Goal: Task Accomplishment & Management: Complete application form

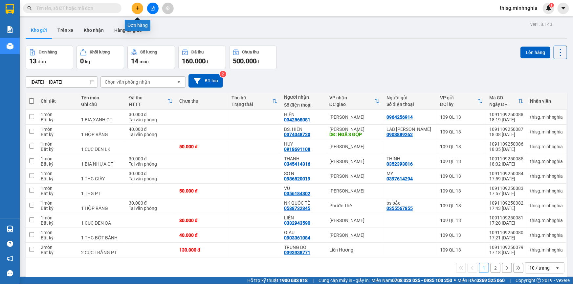
click at [138, 11] on button at bounding box center [137, 8] width 11 height 11
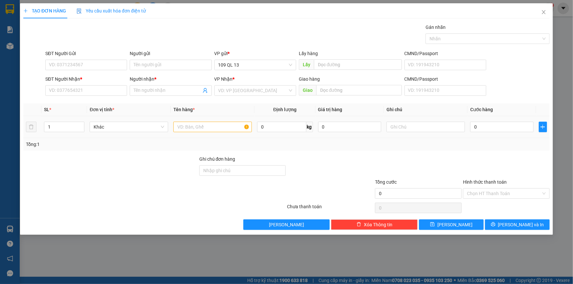
click at [202, 121] on div at bounding box center [212, 126] width 78 height 13
click at [188, 122] on input "text" at bounding box center [212, 127] width 78 height 11
click at [483, 126] on input "0" at bounding box center [501, 127] width 63 height 11
type input "7"
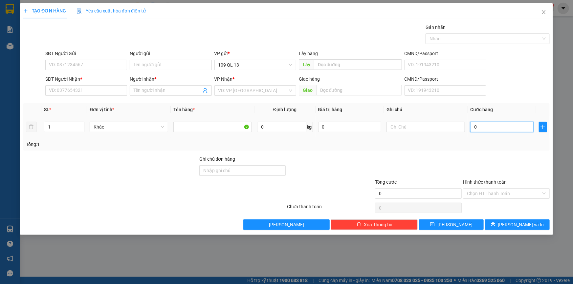
type input "7"
type input "70"
type input "70.000"
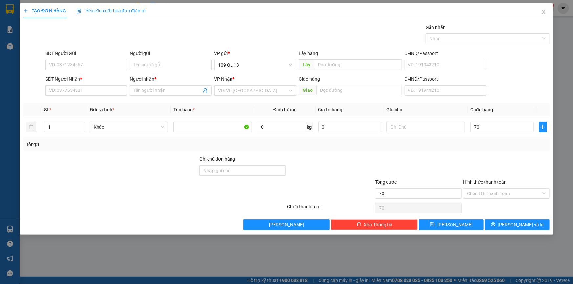
type input "70.000"
click at [103, 96] on div "SĐT Người Nhận * VD: 0377654321" at bounding box center [86, 86] width 82 height 23
click at [418, 129] on input "text" at bounding box center [425, 127] width 78 height 11
type input "1 tx ĐL"
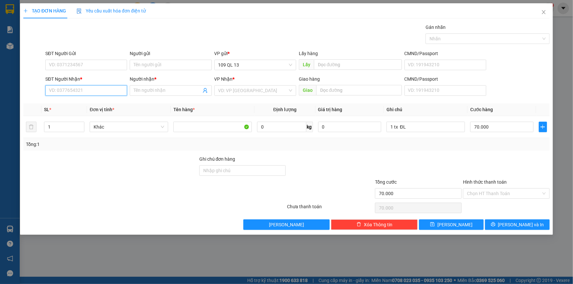
click at [104, 92] on input "SĐT Người Nhận *" at bounding box center [86, 90] width 82 height 11
type input "0896969796"
click at [103, 103] on div "0896969796 - [PERSON_NAME]" at bounding box center [86, 103] width 74 height 7
type input "DUNG"
type input "0896969796"
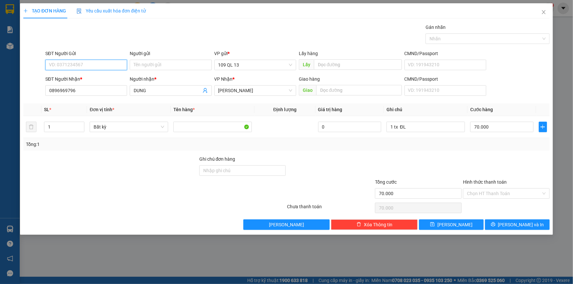
click at [105, 67] on input "SĐT Người Gửi" at bounding box center [86, 65] width 82 height 11
click at [522, 164] on div at bounding box center [506, 167] width 88 height 23
click at [512, 191] on input "Hình thức thanh toán" at bounding box center [504, 194] width 74 height 10
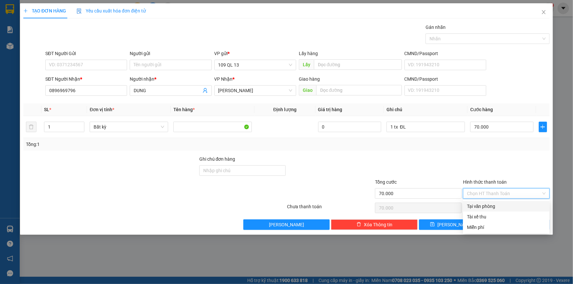
click at [512, 172] on div at bounding box center [506, 167] width 88 height 23
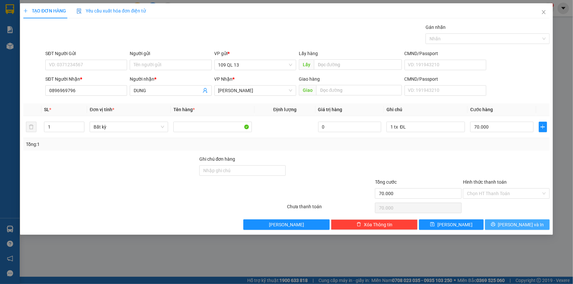
click at [522, 223] on span "[PERSON_NAME] và In" at bounding box center [521, 224] width 46 height 7
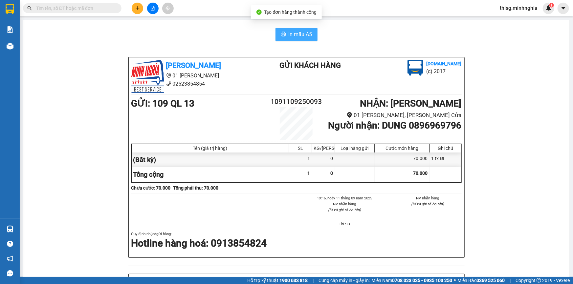
click at [285, 34] on button "In mẫu A5" at bounding box center [296, 34] width 42 height 13
click at [139, 7] on icon "plus" at bounding box center [137, 8] width 5 height 5
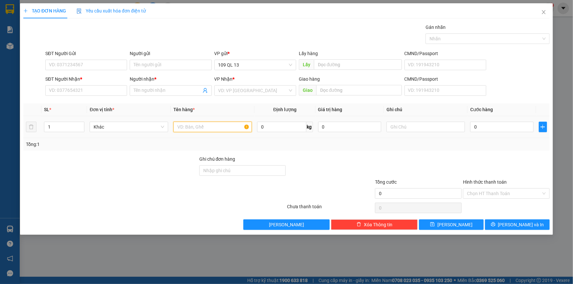
click at [194, 131] on input "text" at bounding box center [212, 127] width 78 height 11
click at [400, 131] on input "text" at bounding box center [425, 127] width 78 height 11
click at [99, 89] on input "SĐT Người Nhận *" at bounding box center [86, 90] width 82 height 11
click at [443, 124] on input "1 túm trắng" at bounding box center [425, 127] width 78 height 11
type input "1 túm trắng"
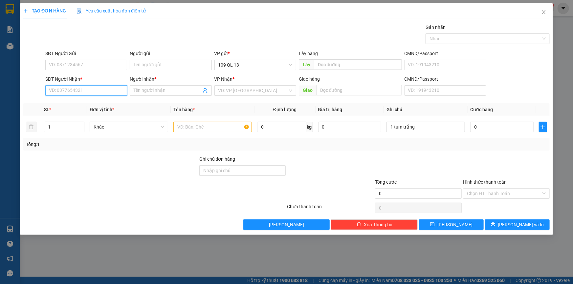
click at [58, 93] on input "SĐT Người Nhận *" at bounding box center [86, 90] width 82 height 11
click at [82, 104] on div "0962474154 - A MỰC" at bounding box center [86, 103] width 74 height 7
type input "0962474154"
type input "A MỰC"
type input "0962474154"
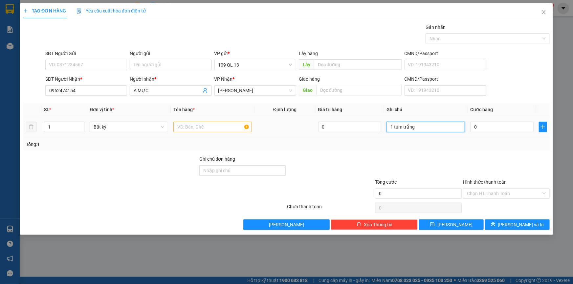
click at [449, 128] on input "1 túm trắng" at bounding box center [425, 127] width 78 height 11
type input "1 túm [PERSON_NAME] máy"
click at [480, 124] on input "0" at bounding box center [501, 127] width 63 height 11
type input "4"
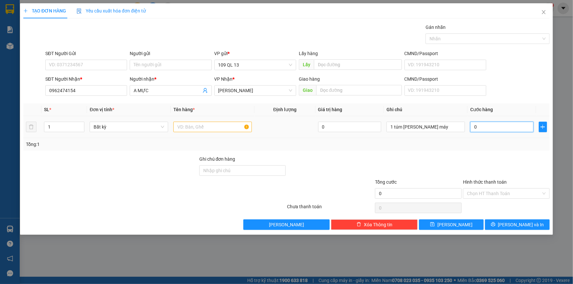
type input "4"
type input "40"
type input "4"
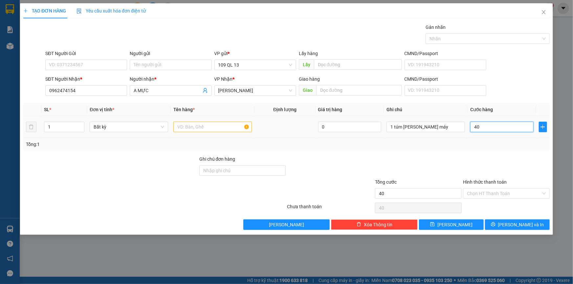
type input "4"
type input "0"
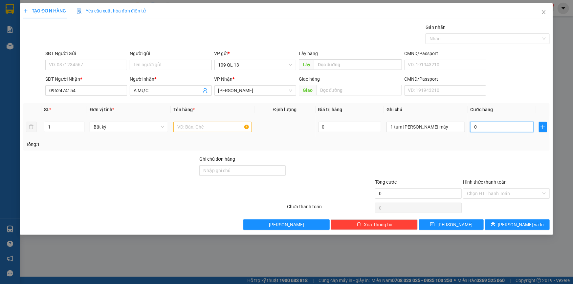
type input "03"
type input "3"
type input "030"
type input "30"
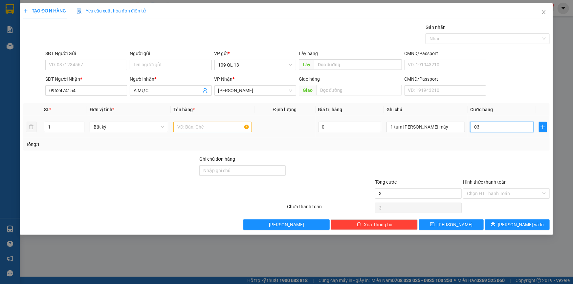
type input "30"
type input "30.000"
click at [512, 191] on input "Hình thức thanh toán" at bounding box center [504, 194] width 74 height 10
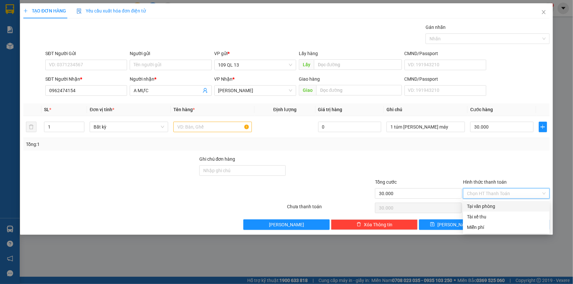
click at [512, 211] on div "Tại văn phòng" at bounding box center [506, 206] width 87 height 11
type input "0"
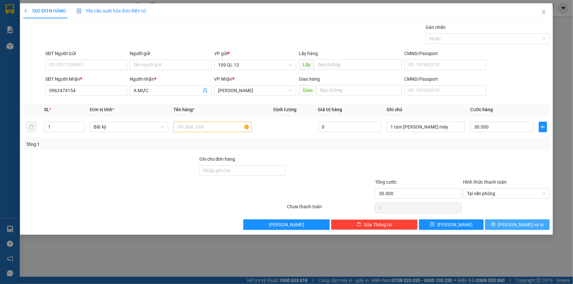
click at [520, 223] on span "[PERSON_NAME] và In" at bounding box center [521, 224] width 46 height 7
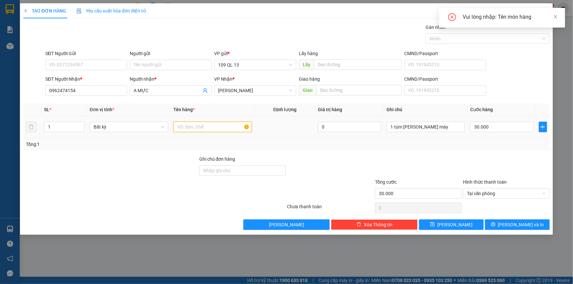
click at [195, 128] on input "text" at bounding box center [212, 127] width 78 height 11
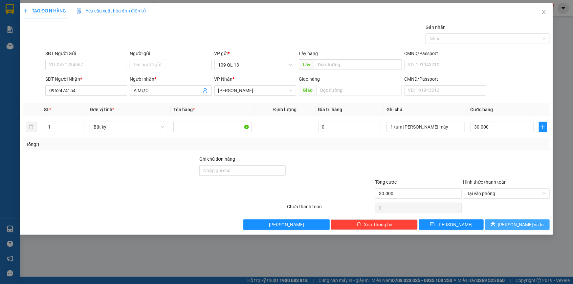
click at [525, 224] on span "[PERSON_NAME] và In" at bounding box center [521, 224] width 46 height 7
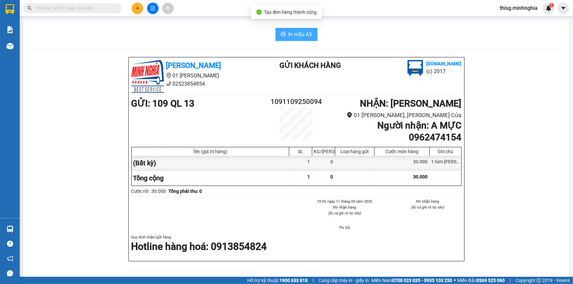
click at [305, 33] on span "In mẫu A5" at bounding box center [300, 34] width 24 height 8
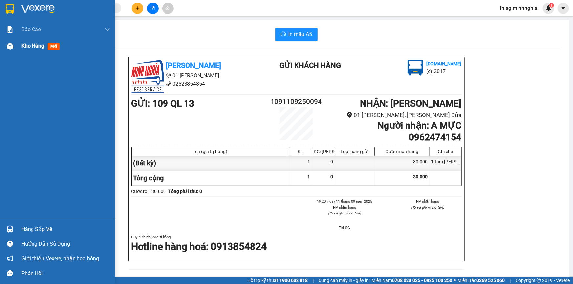
click at [44, 49] on span "Kho hàng" at bounding box center [32, 46] width 23 height 6
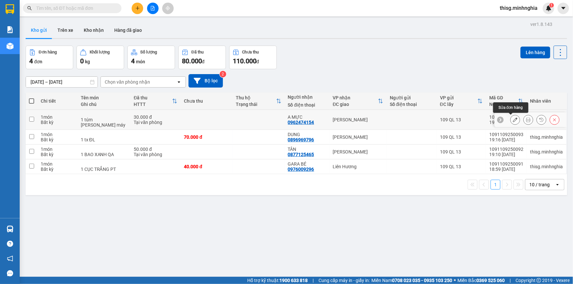
click at [514, 119] on button at bounding box center [514, 119] width 9 height 11
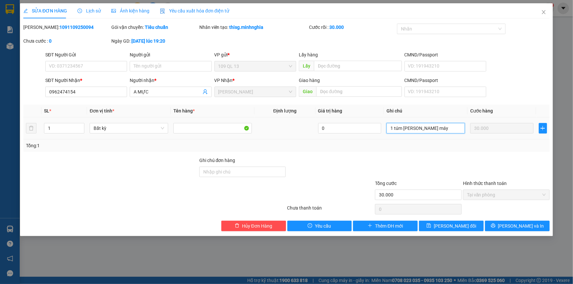
click at [446, 129] on input "1 túm [PERSON_NAME] máy" at bounding box center [425, 128] width 78 height 11
type input "1 túm trắng sơn"
click at [503, 223] on button "[PERSON_NAME] và In" at bounding box center [517, 226] width 65 height 11
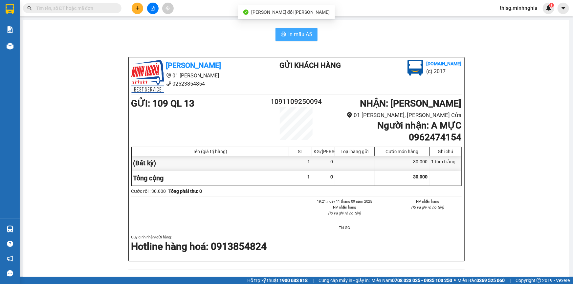
click at [294, 31] on span "In mẫu A5" at bounding box center [300, 34] width 24 height 8
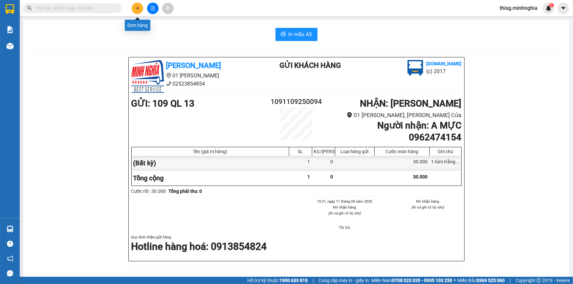
click at [138, 10] on icon "plus" at bounding box center [137, 8] width 5 height 5
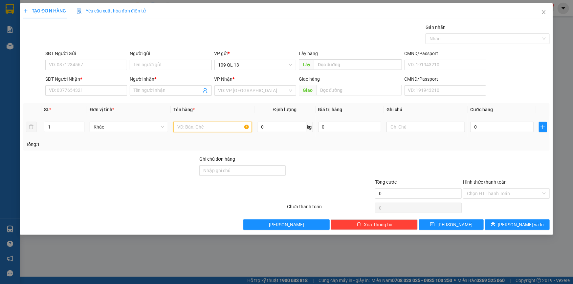
drag, startPoint x: 236, startPoint y: 123, endPoint x: 232, endPoint y: 120, distance: 4.6
click at [235, 123] on input "text" at bounding box center [212, 127] width 78 height 11
click at [67, 89] on input "SĐT Người Nhận *" at bounding box center [86, 90] width 82 height 11
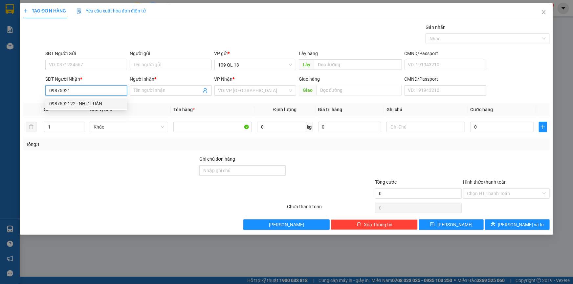
click at [84, 102] on div "0987592122 - NHƯ LUÂN" at bounding box center [86, 103] width 74 height 7
type input "0987592122"
type input "[PERSON_NAME]"
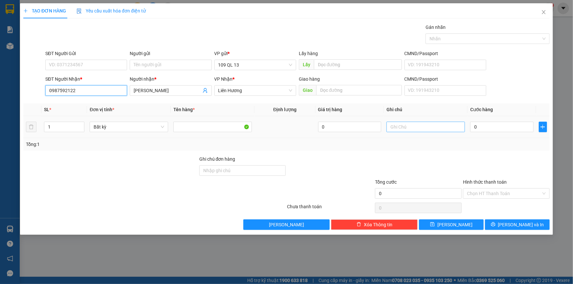
type input "0987592122"
click at [445, 130] on input "text" at bounding box center [425, 127] width 78 height 11
type input "1 TG LẠT XƯỞNG"
click at [501, 129] on input "0" at bounding box center [501, 127] width 63 height 11
type input "5"
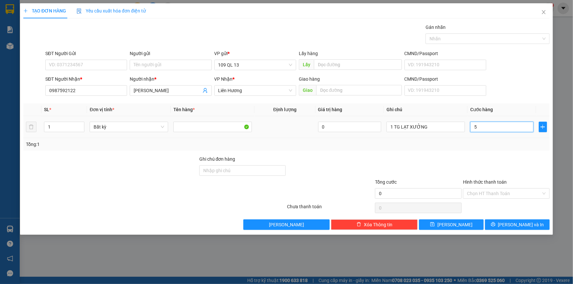
type input "5"
type input "52"
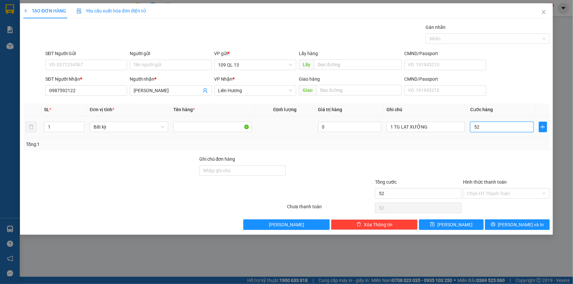
type input "5"
type input "50"
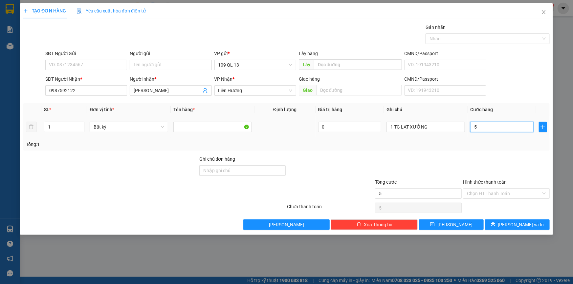
type input "50"
type input "50.000"
click at [506, 191] on input "Hình thức thanh toán" at bounding box center [504, 194] width 74 height 10
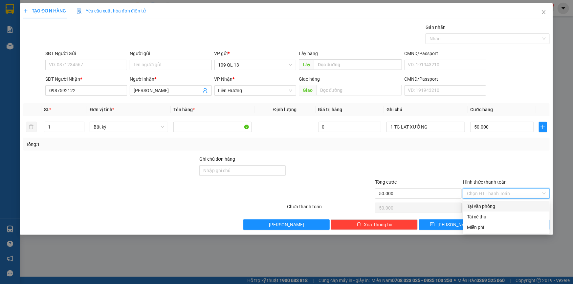
click at [514, 169] on div at bounding box center [506, 167] width 88 height 23
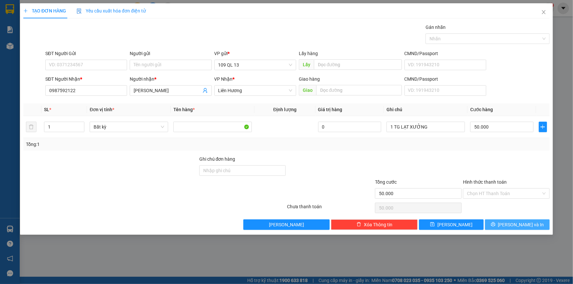
click at [516, 224] on span "[PERSON_NAME] và In" at bounding box center [521, 224] width 46 height 7
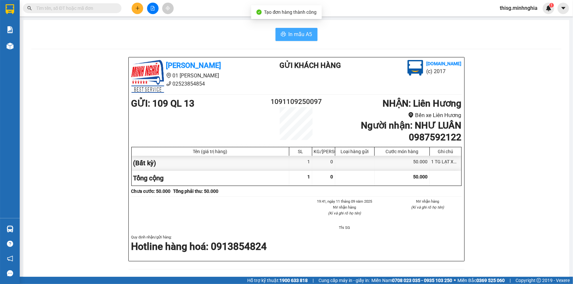
click at [288, 31] on span "In mẫu A5" at bounding box center [300, 34] width 24 height 8
click at [89, 12] on span at bounding box center [72, 8] width 98 height 10
click at [89, 11] on input "text" at bounding box center [74, 8] width 77 height 7
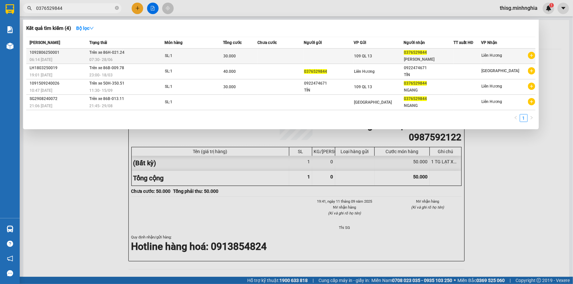
type input "0376529844"
click at [451, 55] on div "0376529844" at bounding box center [428, 52] width 49 height 7
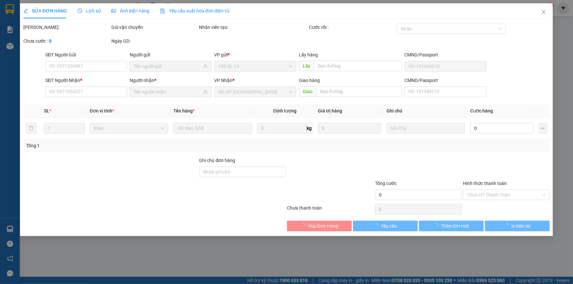
type input "0376529844"
type input "30.000"
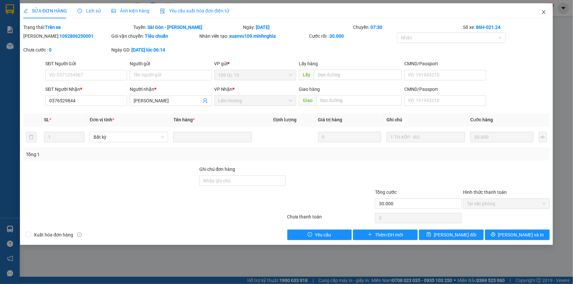
click at [542, 12] on icon "close" at bounding box center [543, 12] width 5 height 5
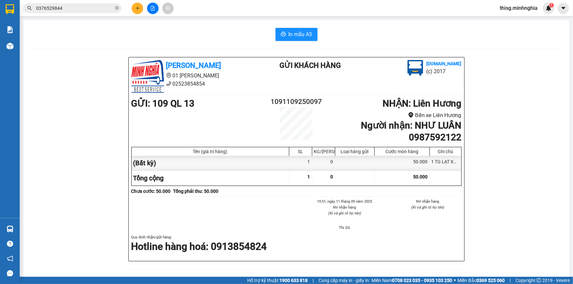
click at [104, 7] on input "0376529844" at bounding box center [74, 8] width 77 height 7
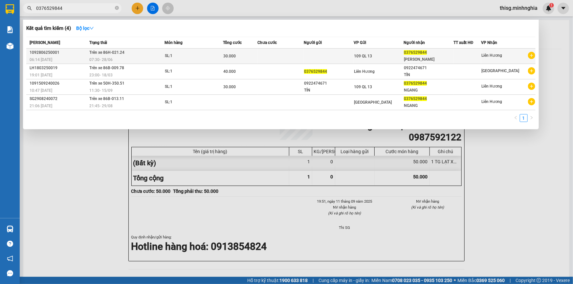
click at [440, 59] on div "[PERSON_NAME]" at bounding box center [428, 59] width 49 height 7
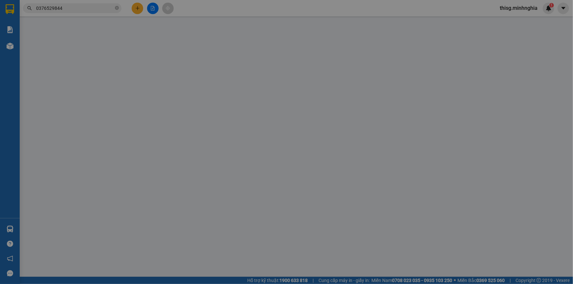
type input "0376529844"
type input "30.000"
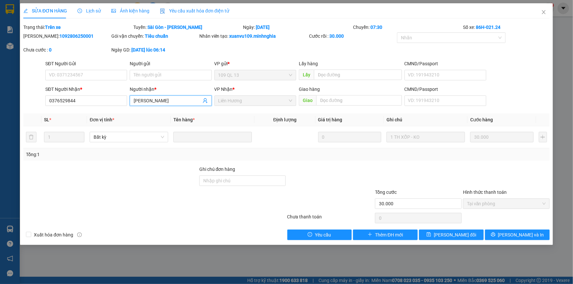
click at [187, 100] on input "[PERSON_NAME]" at bounding box center [167, 100] width 67 height 7
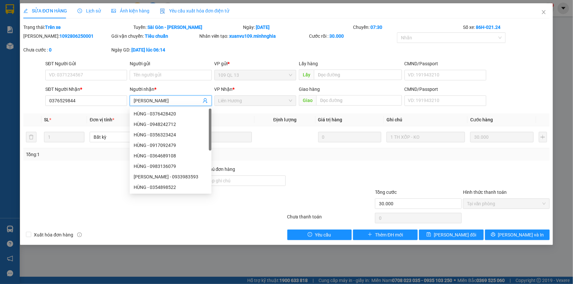
drag, startPoint x: 131, startPoint y: 100, endPoint x: 172, endPoint y: 100, distance: 40.7
click at [172, 100] on span "[PERSON_NAME]" at bounding box center [171, 101] width 82 height 11
click at [172, 100] on input "[PERSON_NAME]" at bounding box center [167, 100] width 67 height 7
click at [183, 86] on div "Người nhận *" at bounding box center [171, 89] width 82 height 7
click at [183, 97] on input "[PERSON_NAME]" at bounding box center [167, 100] width 67 height 7
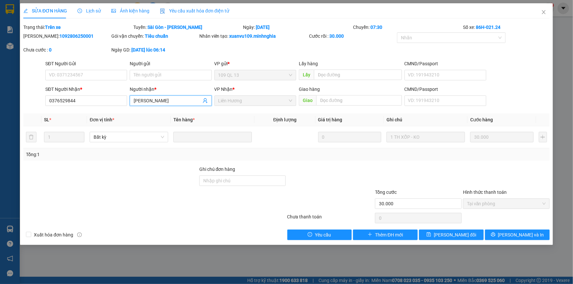
click at [348, 54] on div "[PERSON_NAME]: 1092806250001 Gói vận chuyển: [PERSON_NAME] [PERSON_NAME] tạo: x…" at bounding box center [286, 46] width 527 height 28
click at [545, 10] on icon "close" at bounding box center [543, 12] width 5 height 5
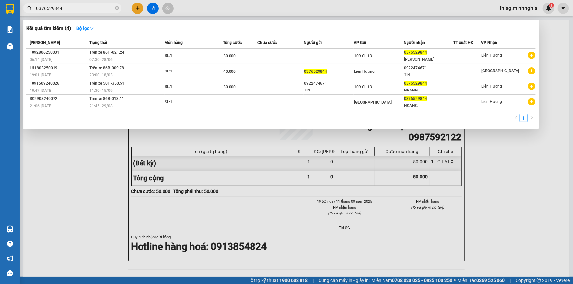
click at [104, 5] on input "0376529844" at bounding box center [74, 8] width 77 height 7
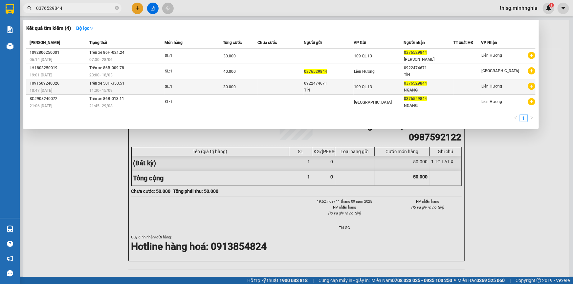
click at [459, 91] on td at bounding box center [467, 86] width 28 height 15
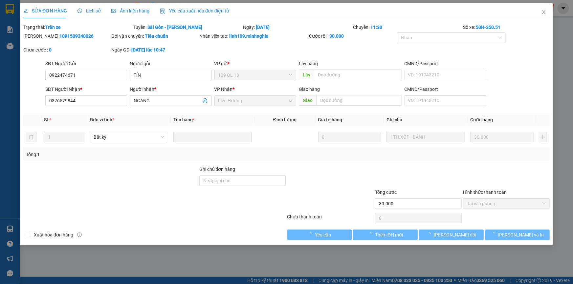
type input "0922474671"
type input "0376529844"
type input "30.000"
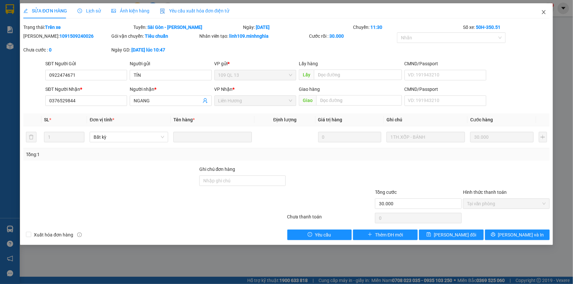
click at [545, 13] on icon "close" at bounding box center [543, 12] width 5 height 5
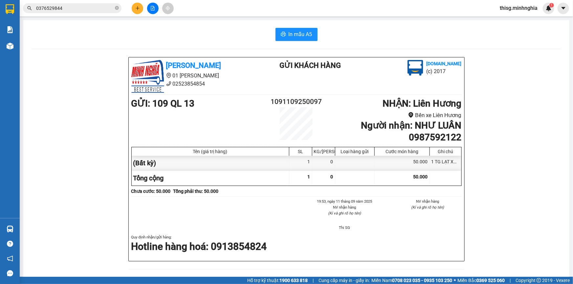
click at [83, 6] on input "0376529844" at bounding box center [74, 8] width 77 height 7
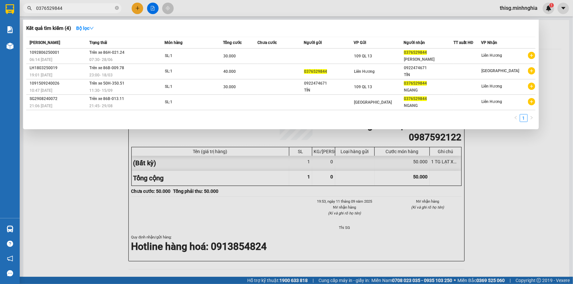
click at [101, 7] on input "0376529844" at bounding box center [74, 8] width 77 height 7
type input "0"
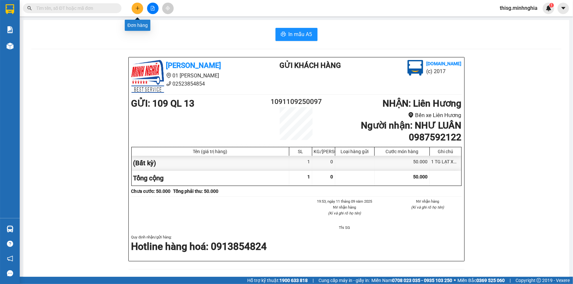
click at [138, 7] on icon "plus" at bounding box center [137, 8] width 5 height 5
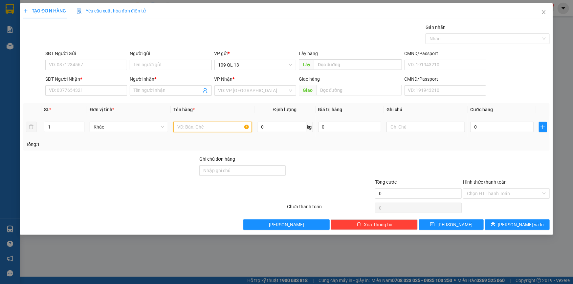
click at [223, 129] on input "text" at bounding box center [212, 127] width 78 height 11
click at [72, 92] on input "SĐT Người Nhận *" at bounding box center [86, 90] width 82 height 11
click at [417, 124] on input "text" at bounding box center [425, 127] width 78 height 11
type input "1 BỊ TRẮNG NHỎ GT"
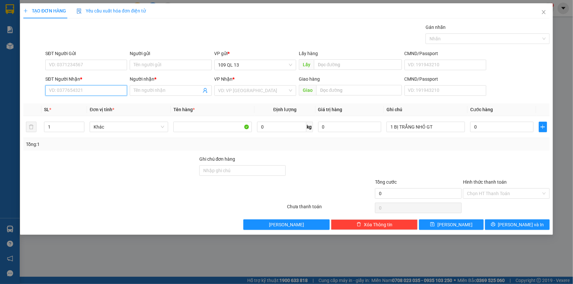
click at [64, 91] on input "SĐT Người Nhận *" at bounding box center [86, 90] width 82 height 11
type input "0365292772"
click at [495, 124] on input "0" at bounding box center [501, 127] width 63 height 11
click at [519, 193] on input "Hình thức thanh toán" at bounding box center [504, 194] width 74 height 10
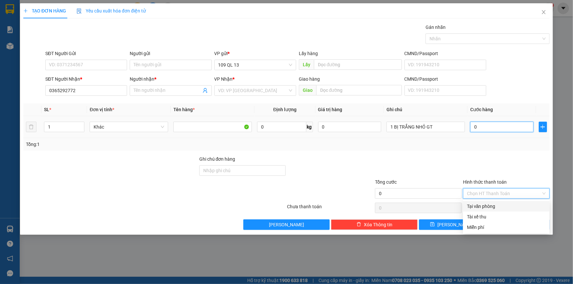
click at [500, 127] on input "0" at bounding box center [501, 127] width 63 height 11
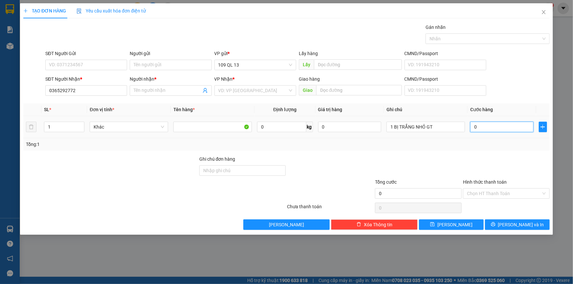
type input "3"
type input "30"
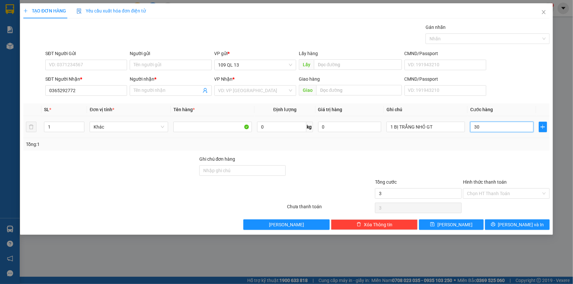
type input "30"
type input "30.000"
click at [164, 91] on input "Người nhận *" at bounding box center [167, 90] width 67 height 7
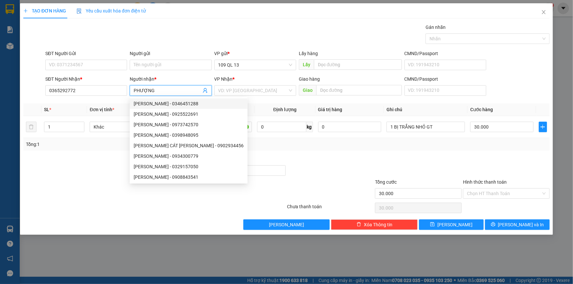
type input "PHƯỢNG"
click at [384, 150] on div "Tổng: 1" at bounding box center [286, 144] width 526 height 12
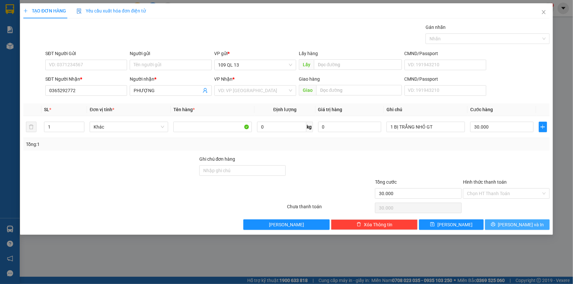
click at [514, 223] on span "[PERSON_NAME] và In" at bounding box center [521, 224] width 46 height 7
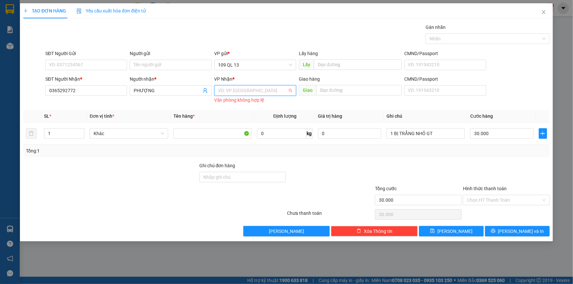
click at [258, 93] on input "search" at bounding box center [252, 91] width 69 height 10
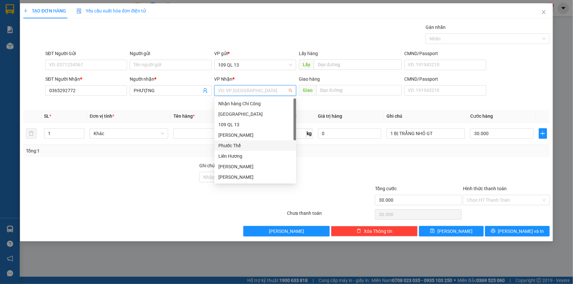
scroll to position [31, 0]
click at [243, 178] on div "VP [PERSON_NAME]" at bounding box center [255, 177] width 74 height 7
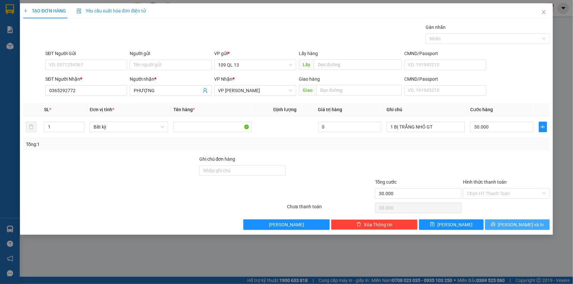
click at [518, 222] on span "[PERSON_NAME] và In" at bounding box center [521, 224] width 46 height 7
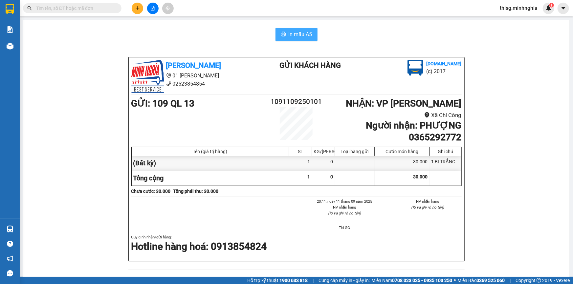
click at [299, 33] on span "In mẫu A5" at bounding box center [300, 34] width 24 height 8
